Goal: Find specific page/section: Find specific page/section

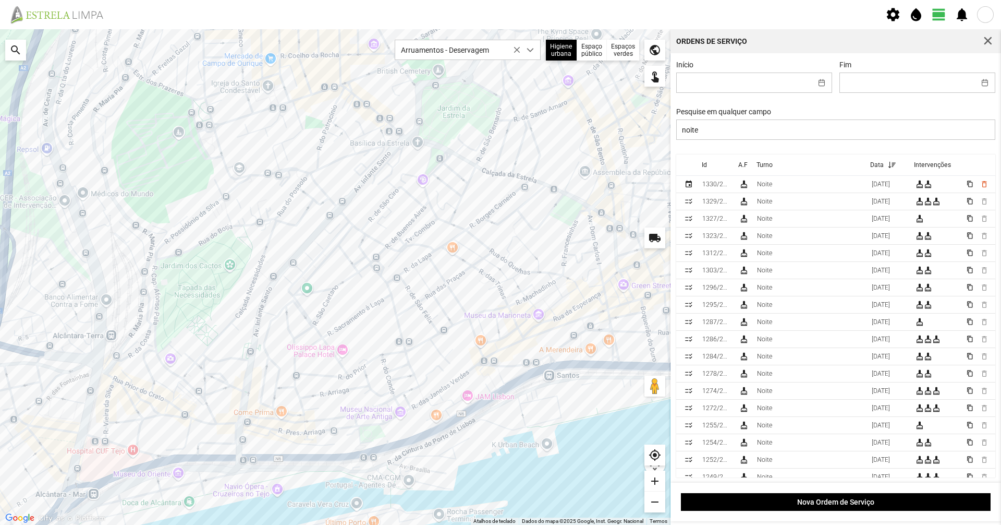
scroll to position [6, 46]
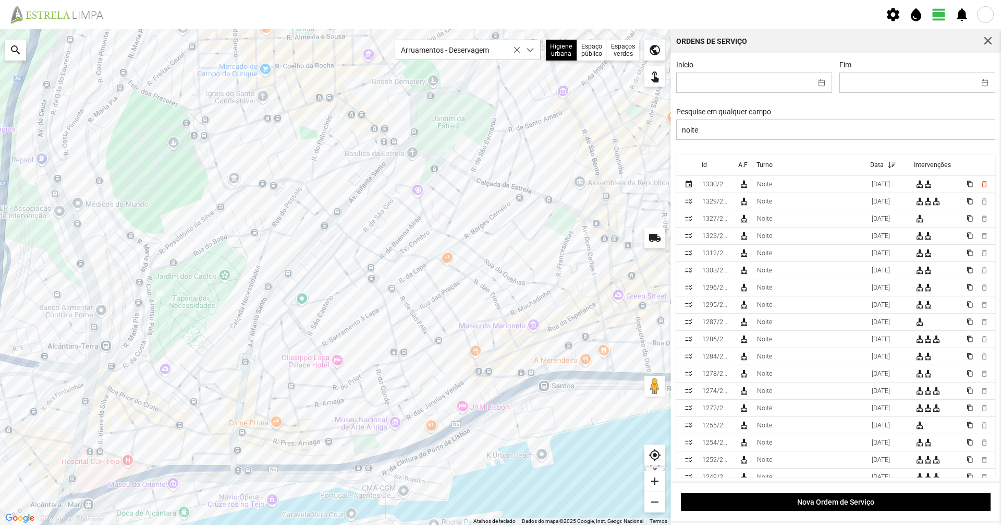
drag, startPoint x: 552, startPoint y: 353, endPoint x: 546, endPoint y: 365, distance: 13.3
click at [546, 365] on div at bounding box center [335, 276] width 671 height 495
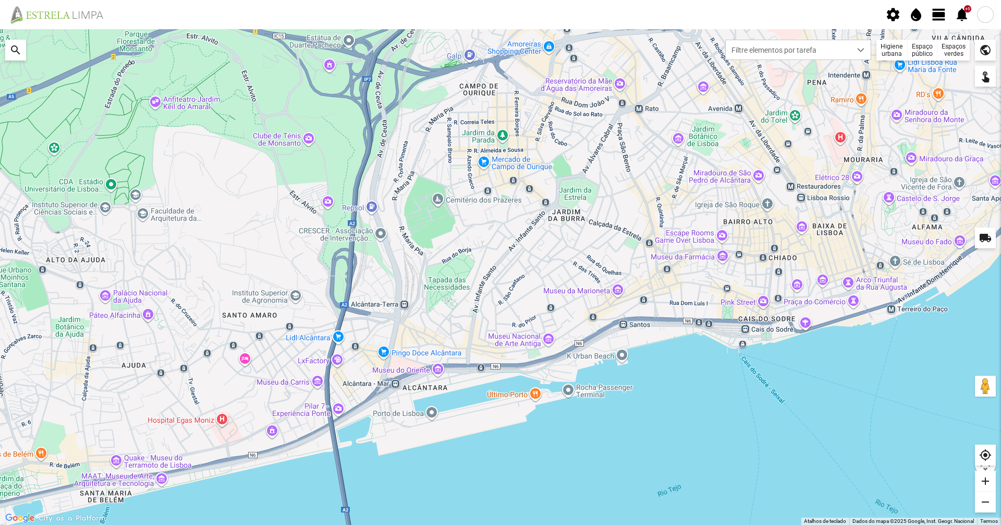
click at [938, 9] on span "view_day" at bounding box center [939, 15] width 16 height 16
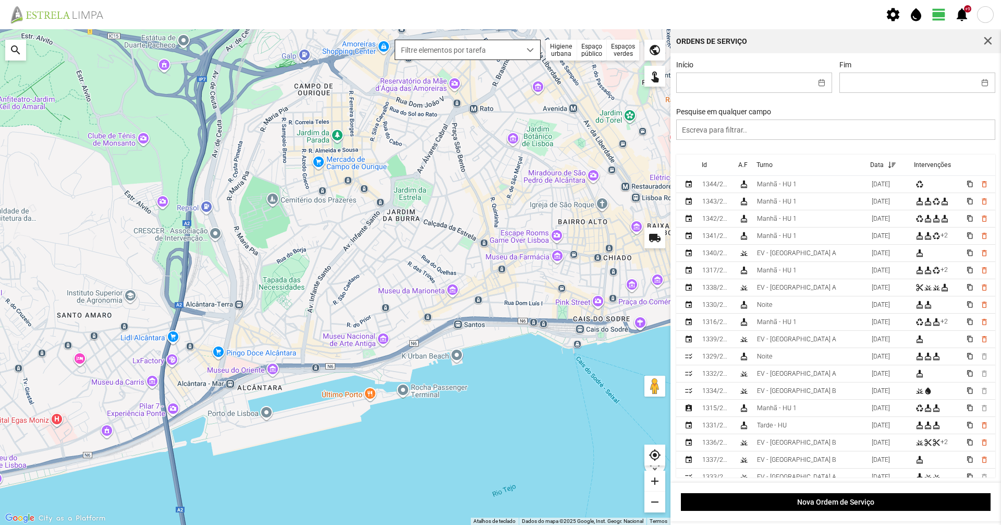
click at [516, 47] on span "Filtre elementos por tarefa" at bounding box center [457, 49] width 125 height 19
click at [556, 59] on div "Higiene urbana" at bounding box center [561, 50] width 31 height 21
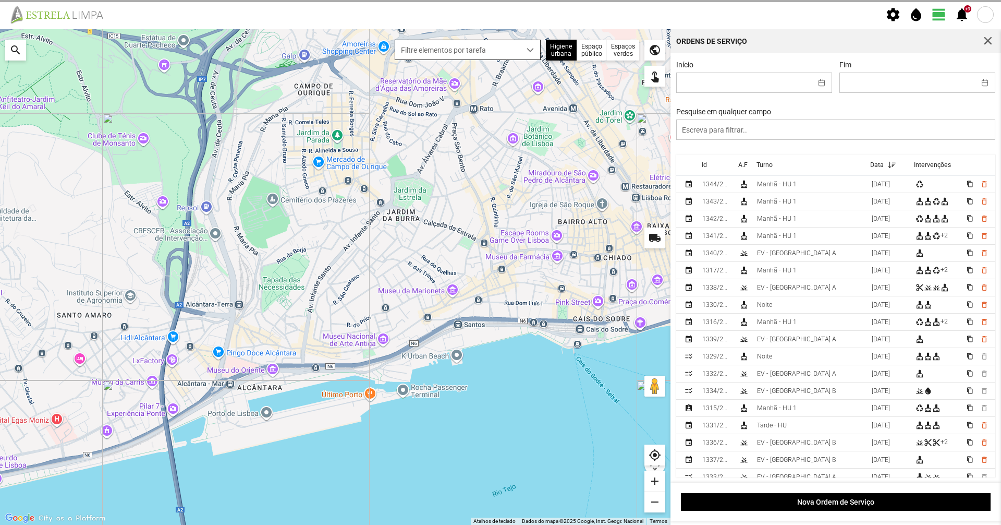
click at [518, 52] on span "Filtre elementos por tarefa" at bounding box center [457, 49] width 125 height 19
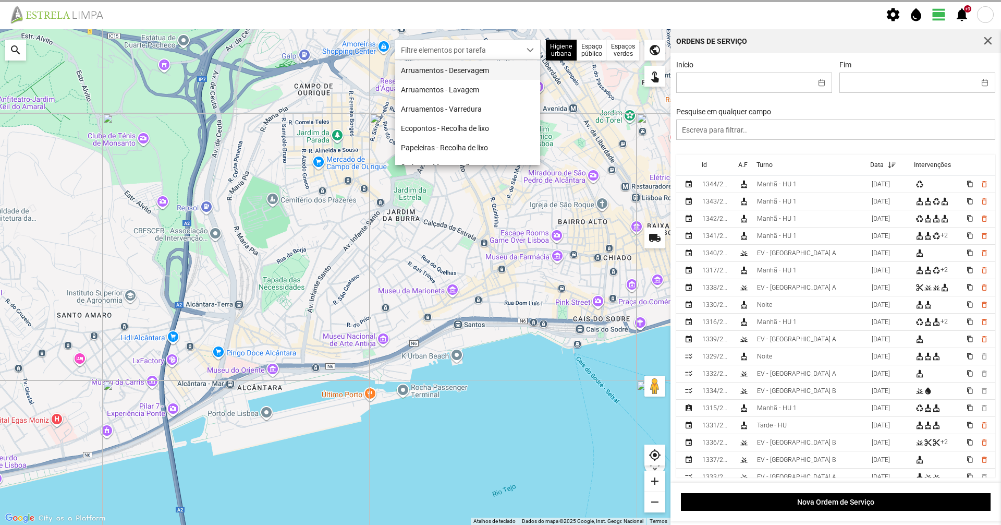
click at [518, 64] on li "Arruamentos - Deservagem" at bounding box center [467, 69] width 145 height 19
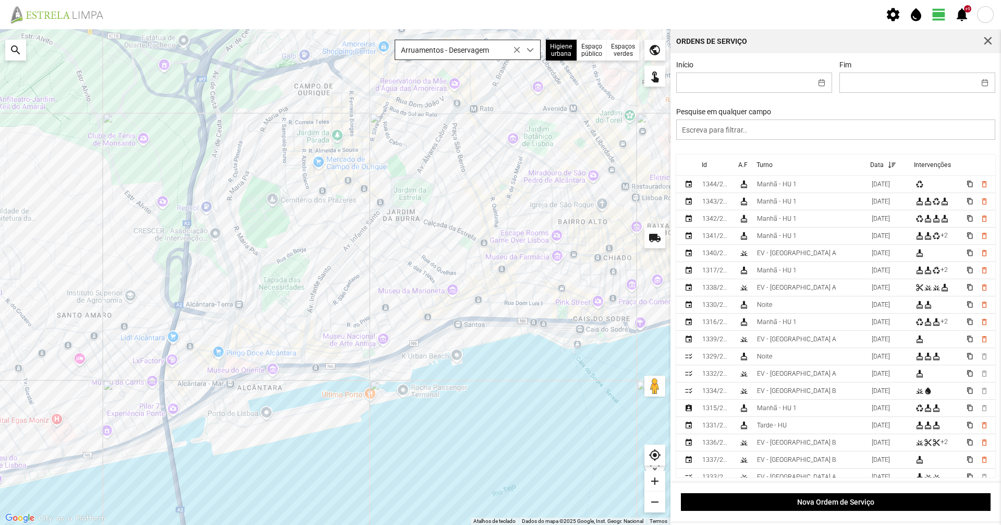
click at [484, 45] on span "Arruamentos - Deservagem" at bounding box center [457, 49] width 125 height 19
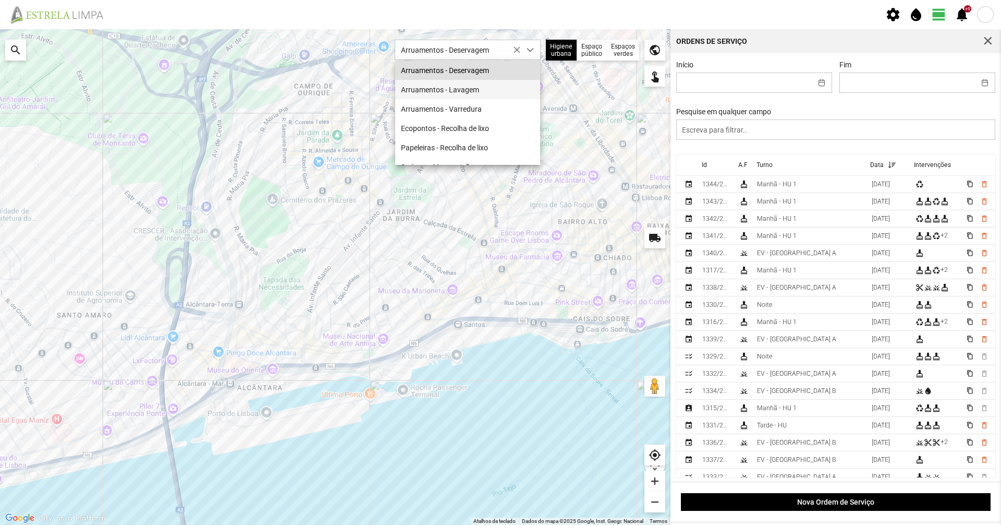
click at [486, 94] on li "Arruamentos - Lavagem" at bounding box center [467, 89] width 145 height 19
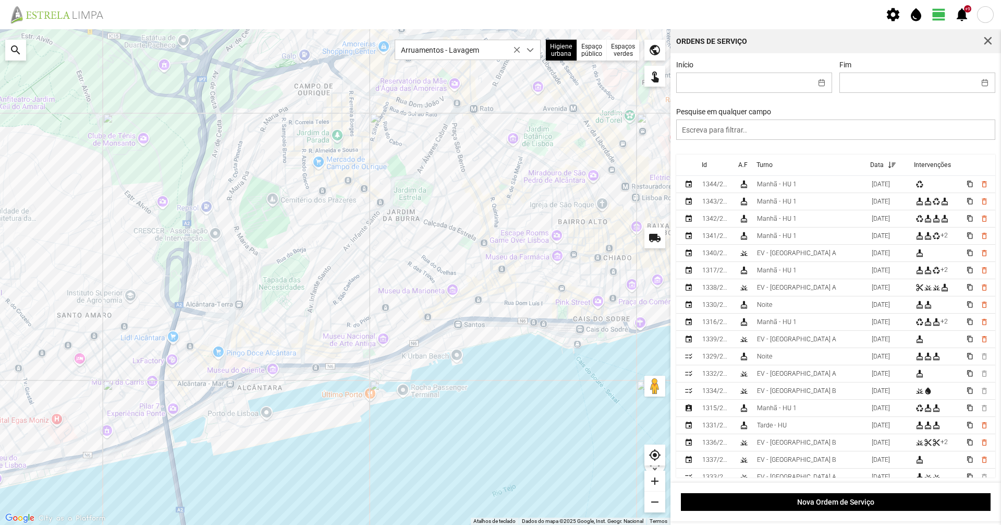
click at [283, 244] on div at bounding box center [335, 276] width 671 height 495
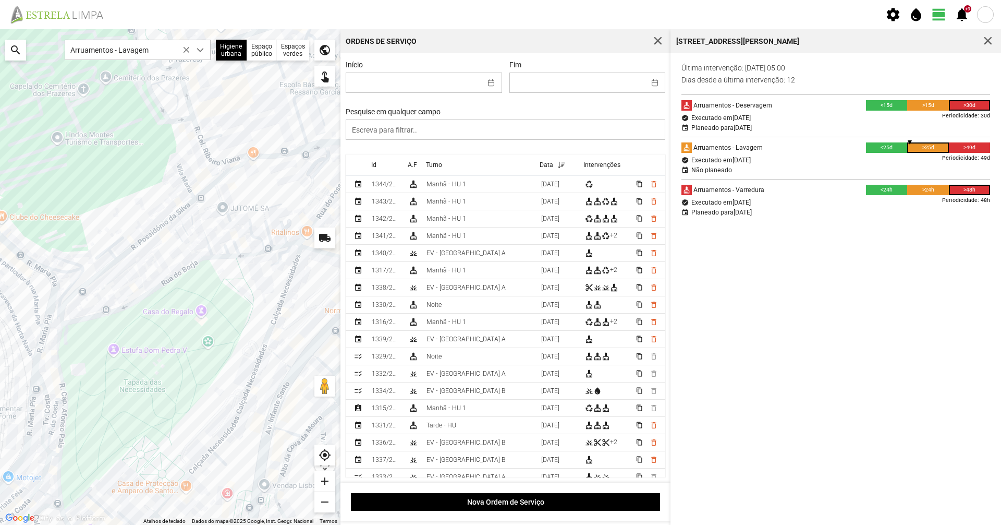
click at [236, 215] on div at bounding box center [170, 276] width 341 height 495
click at [243, 196] on div at bounding box center [170, 276] width 341 height 495
